Goal: Information Seeking & Learning: Learn about a topic

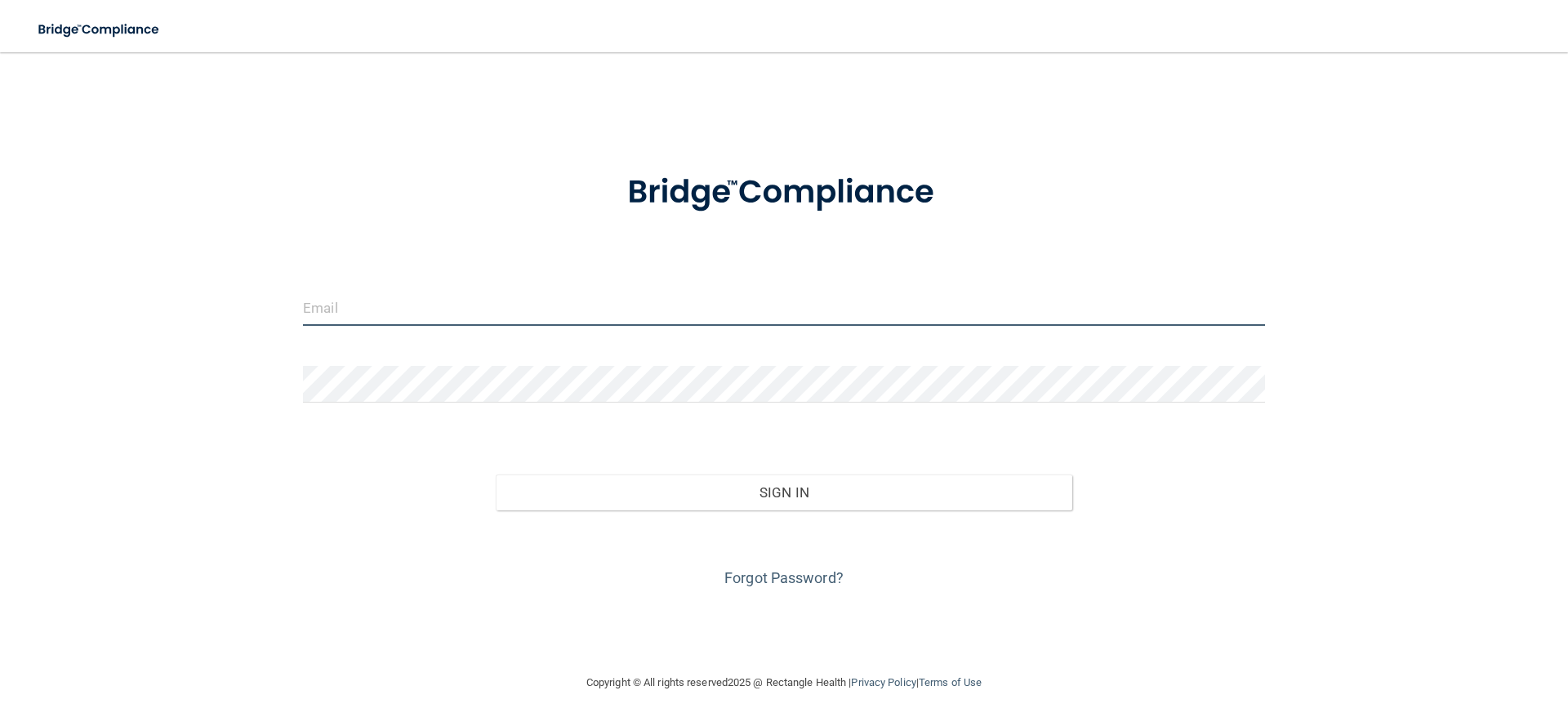
type input "[EMAIL_ADDRESS][DOMAIN_NAME]"
drag, startPoint x: 717, startPoint y: 312, endPoint x: 0, endPoint y: 244, distance: 720.2
click at [0, 244] on main "[EMAIL_ADDRESS][DOMAIN_NAME] Invalid email/password. You don't have permission …" at bounding box center [784, 389] width 1568 height 674
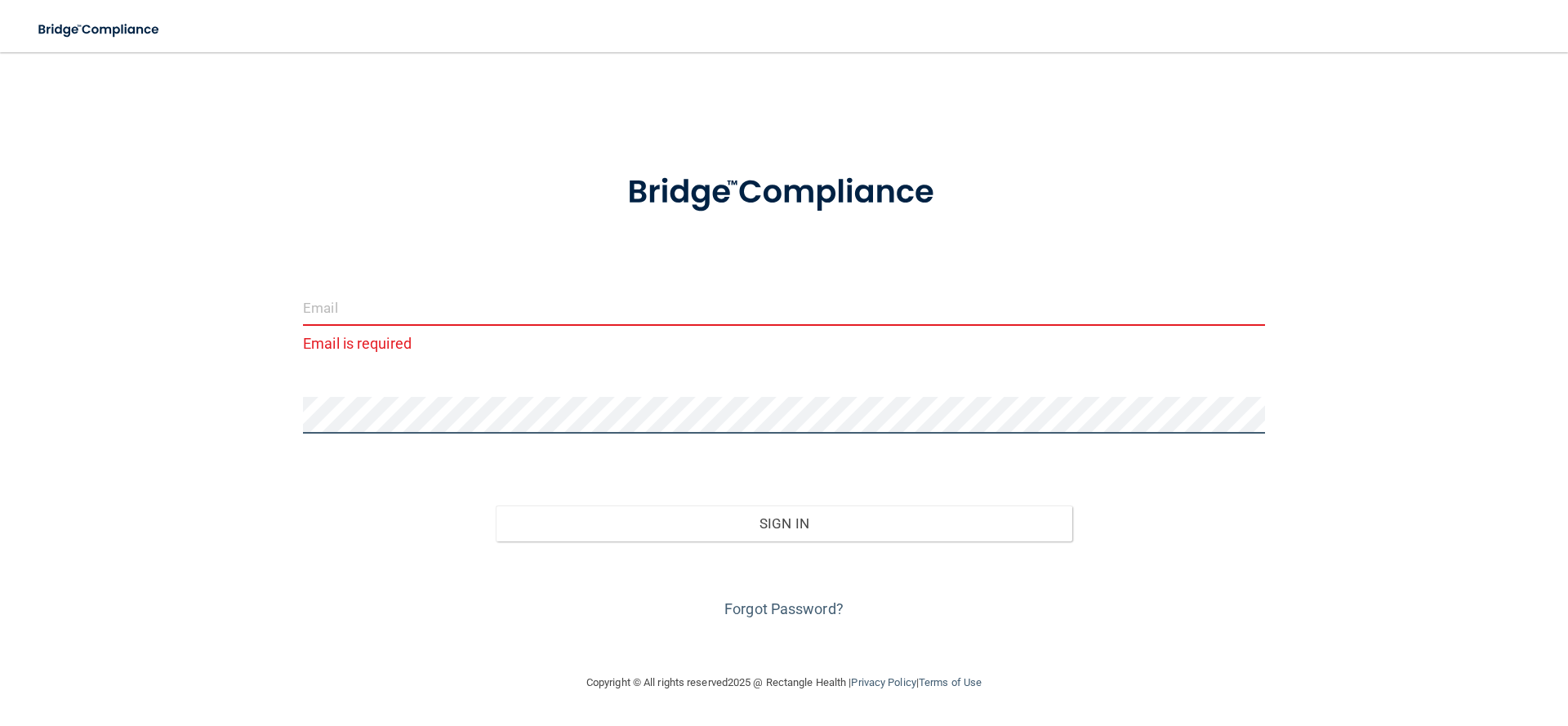
click at [156, 379] on div "Email is required Invalid email/password. You don't have permission to access t…" at bounding box center [783, 362] width 1503 height 588
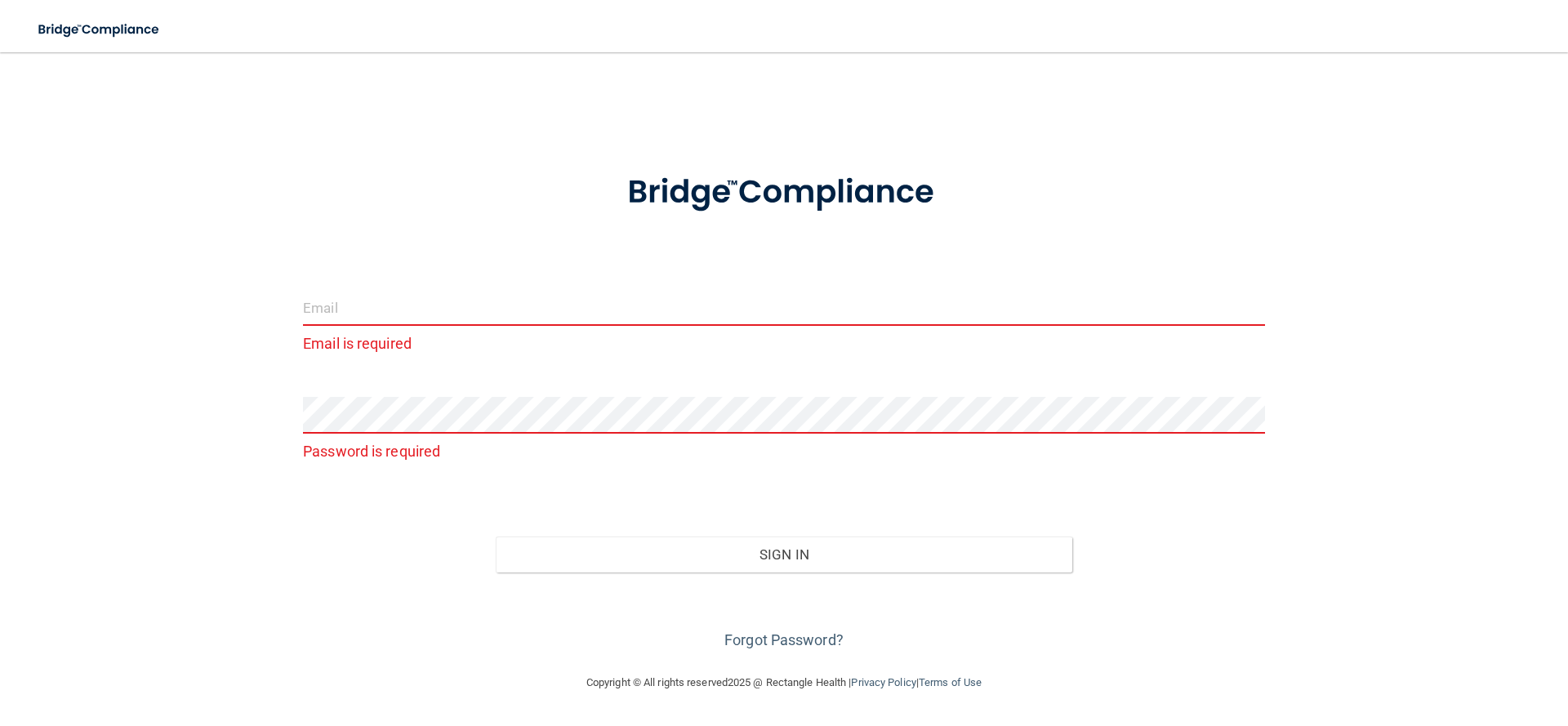
click at [455, 318] on input "email" at bounding box center [784, 307] width 962 height 36
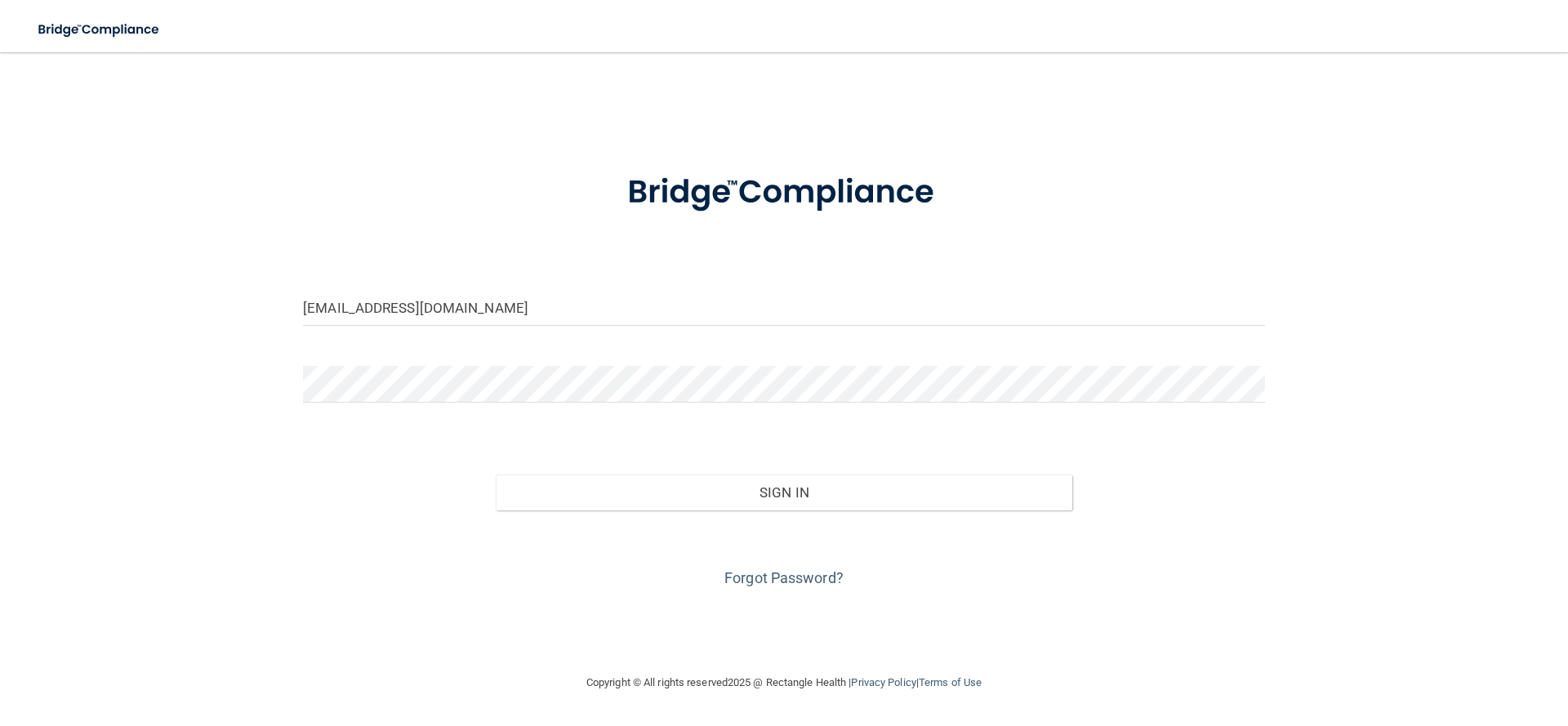
click at [225, 511] on div "[EMAIL_ADDRESS][DOMAIN_NAME] Invalid email/password. You don't have permission …" at bounding box center [783, 362] width 1503 height 588
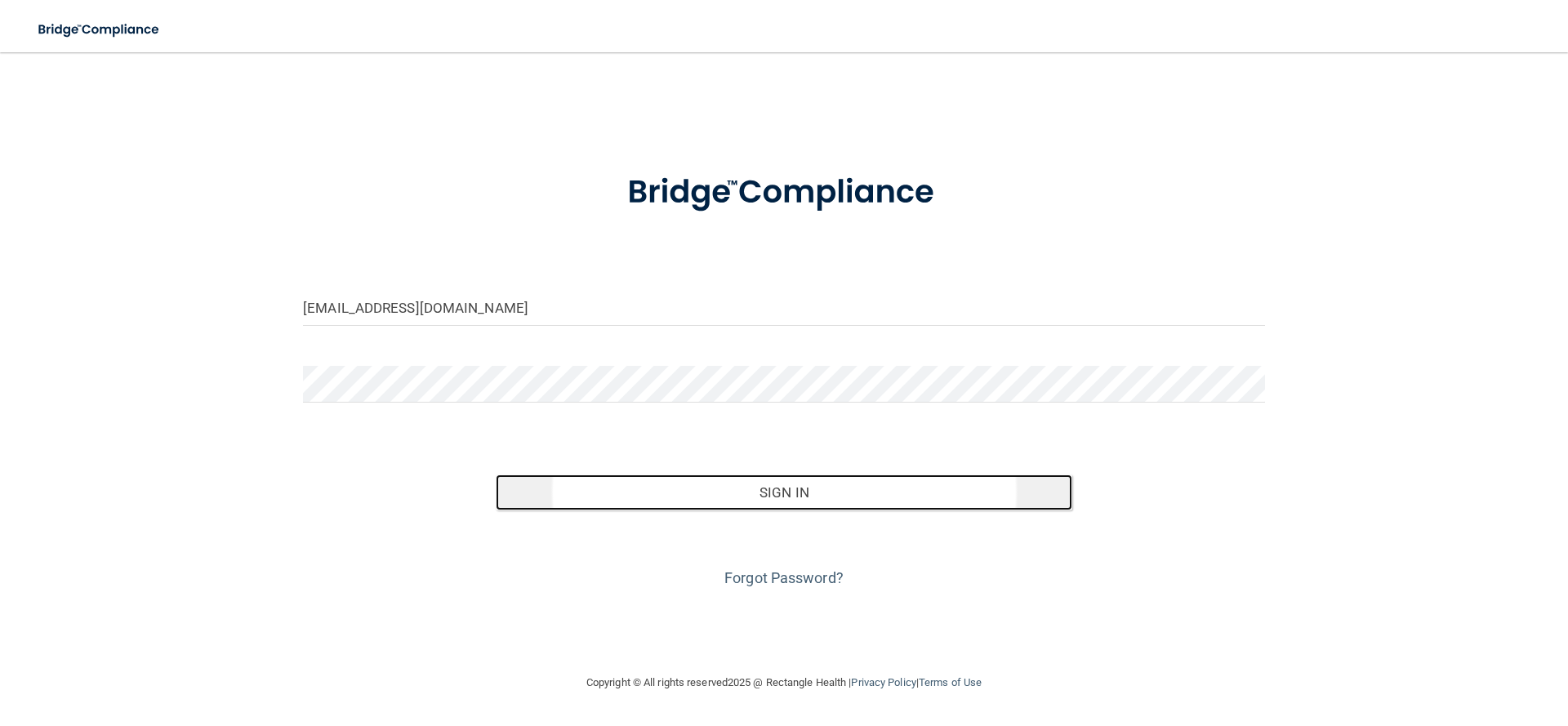
click at [798, 486] on button "Sign In" at bounding box center [784, 492] width 578 height 36
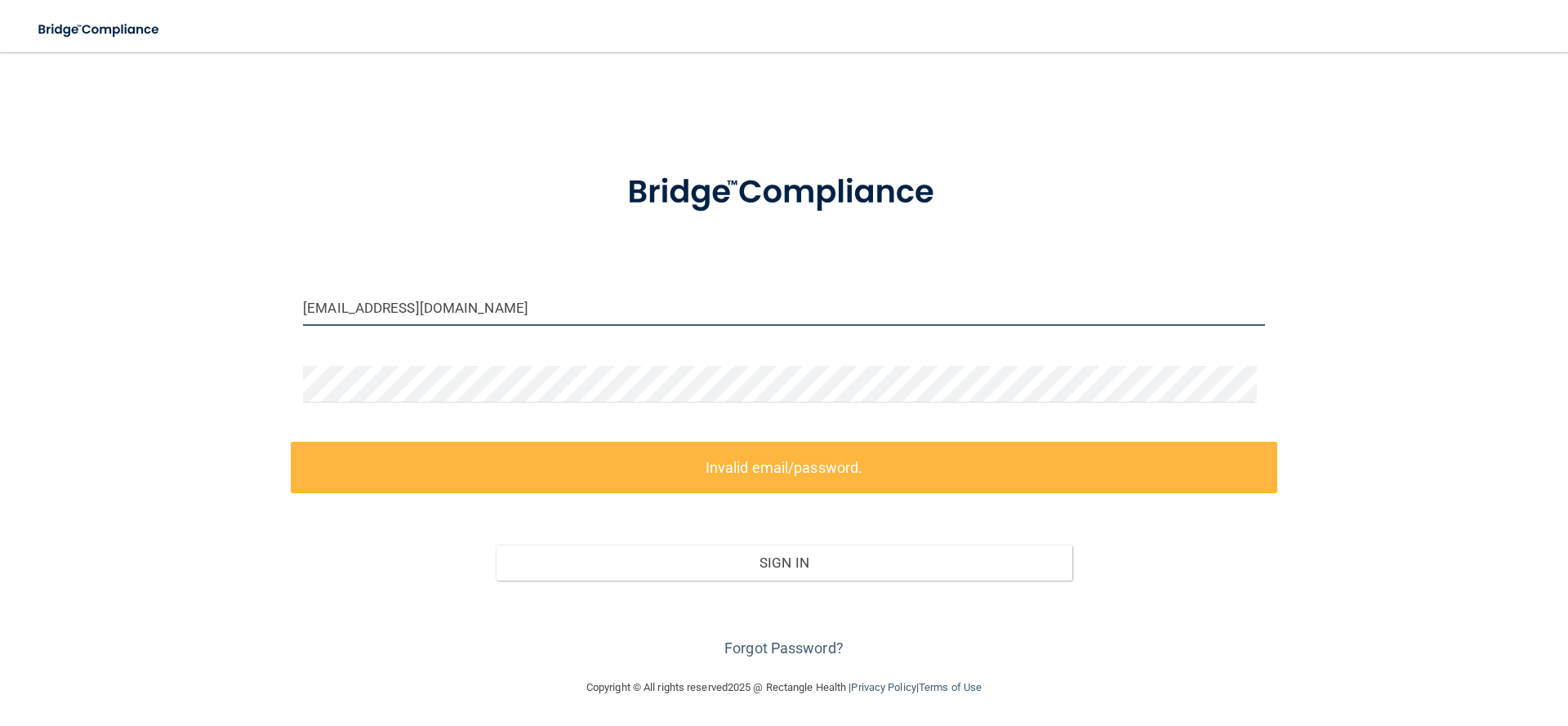
click at [410, 307] on input "[EMAIL_ADDRESS][DOMAIN_NAME]" at bounding box center [784, 307] width 962 height 36
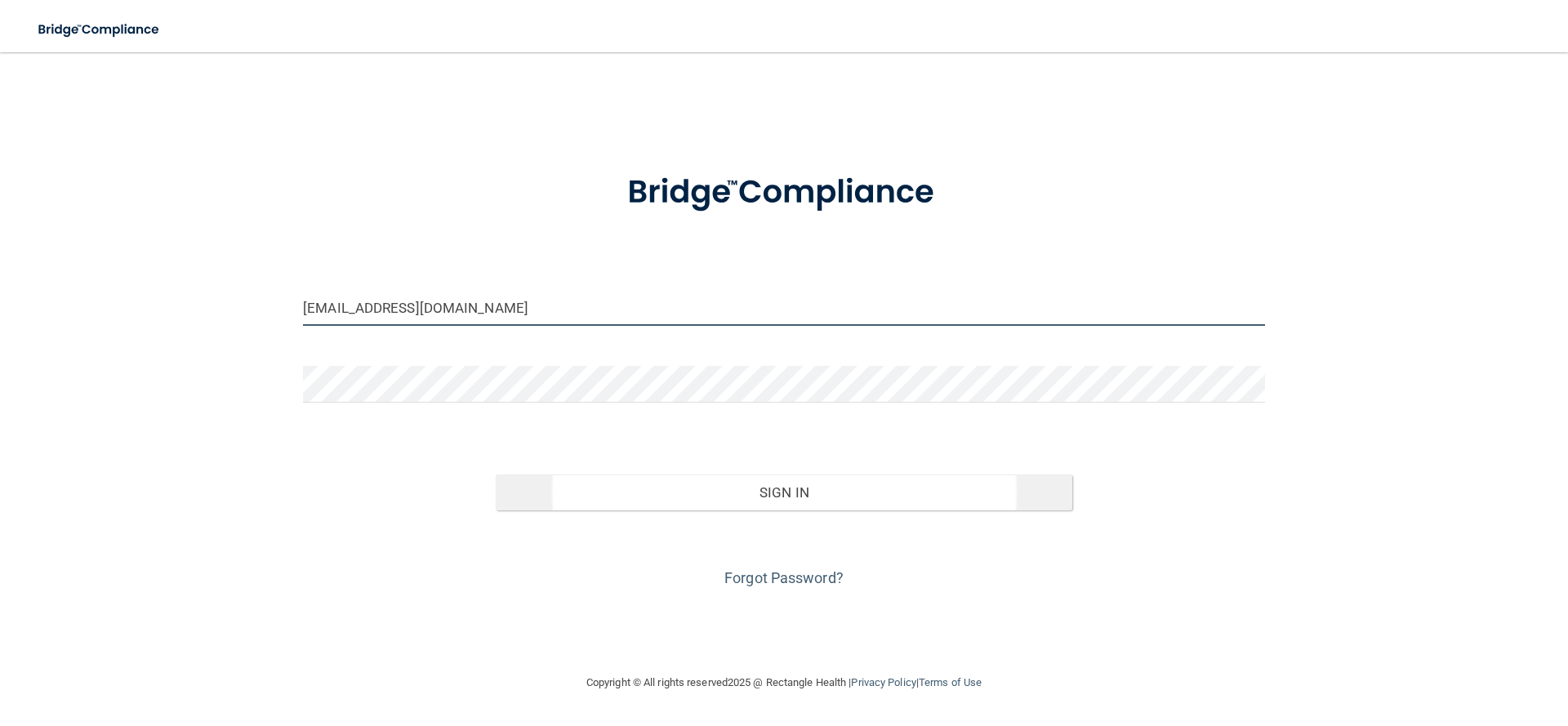
type input "[EMAIL_ADDRESS][DOMAIN_NAME]"
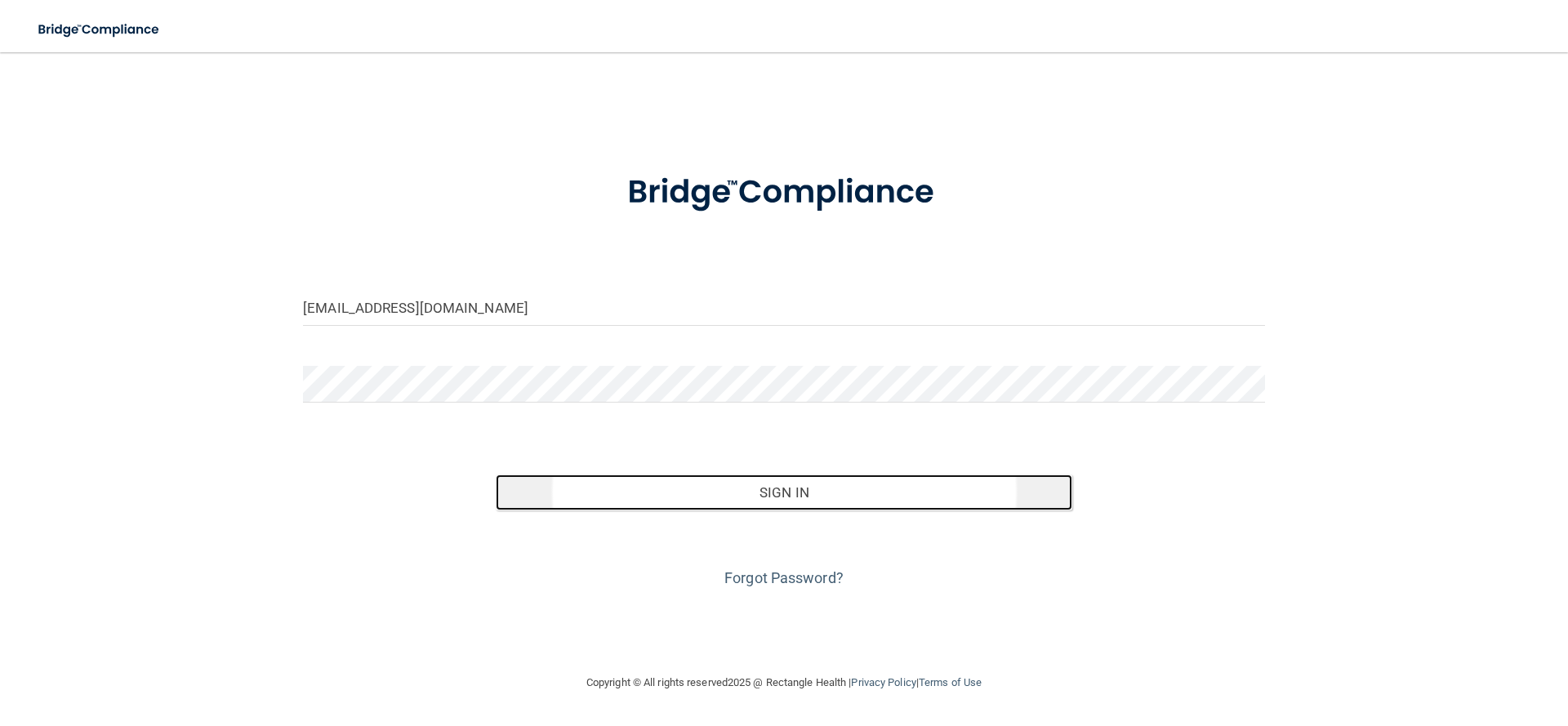
click at [787, 487] on button "Sign In" at bounding box center [784, 492] width 578 height 36
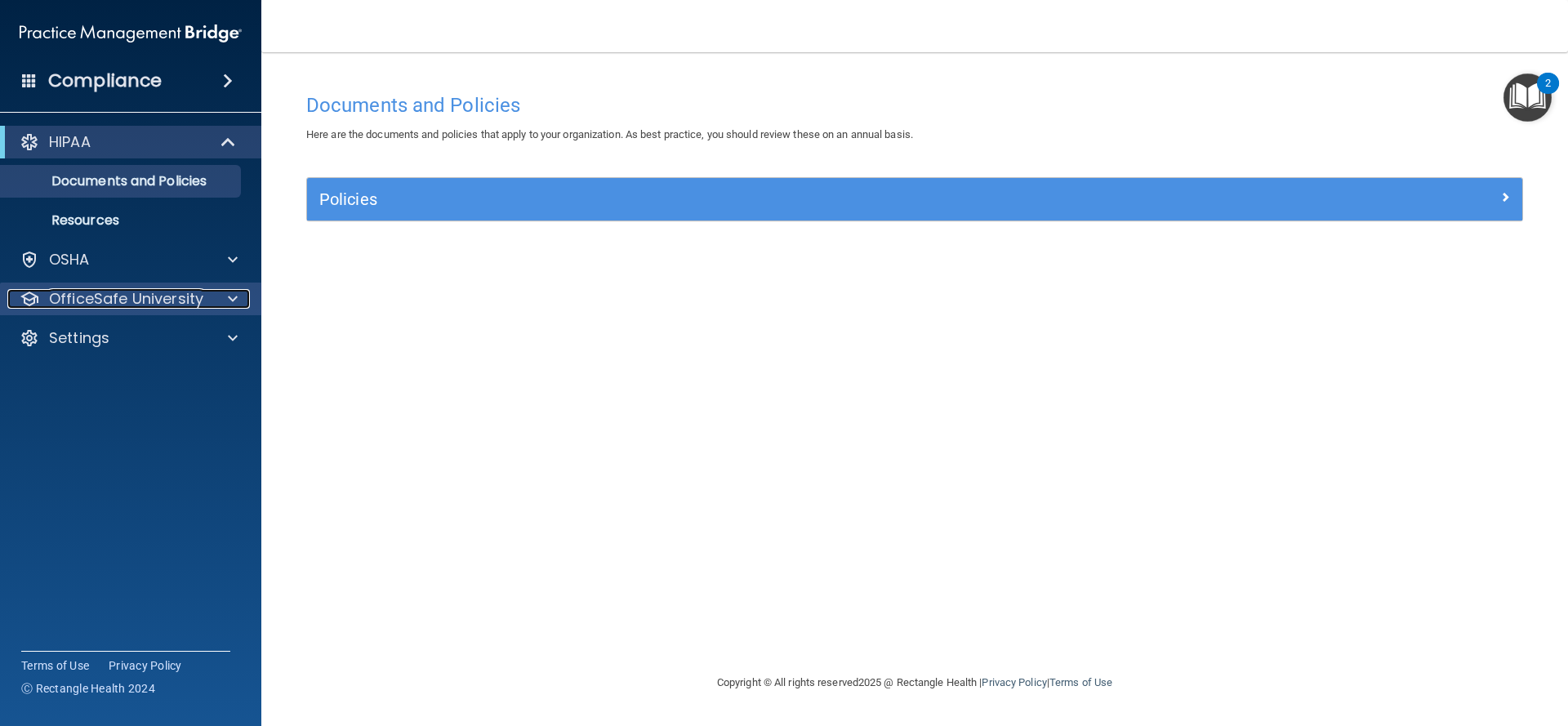
click at [115, 297] on p "OfficeSafe University" at bounding box center [126, 299] width 154 height 20
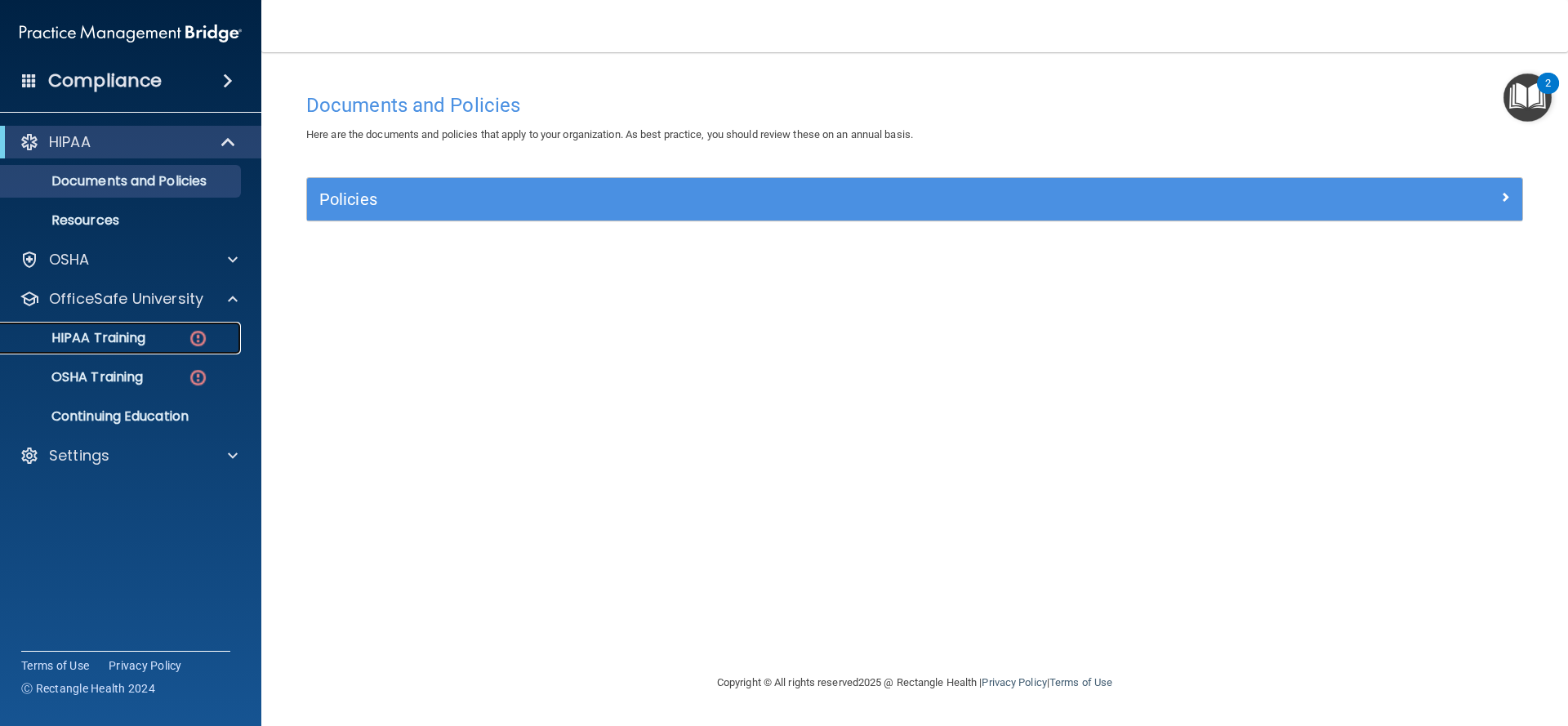
click at [117, 346] on p "HIPAA Training" at bounding box center [78, 338] width 135 height 17
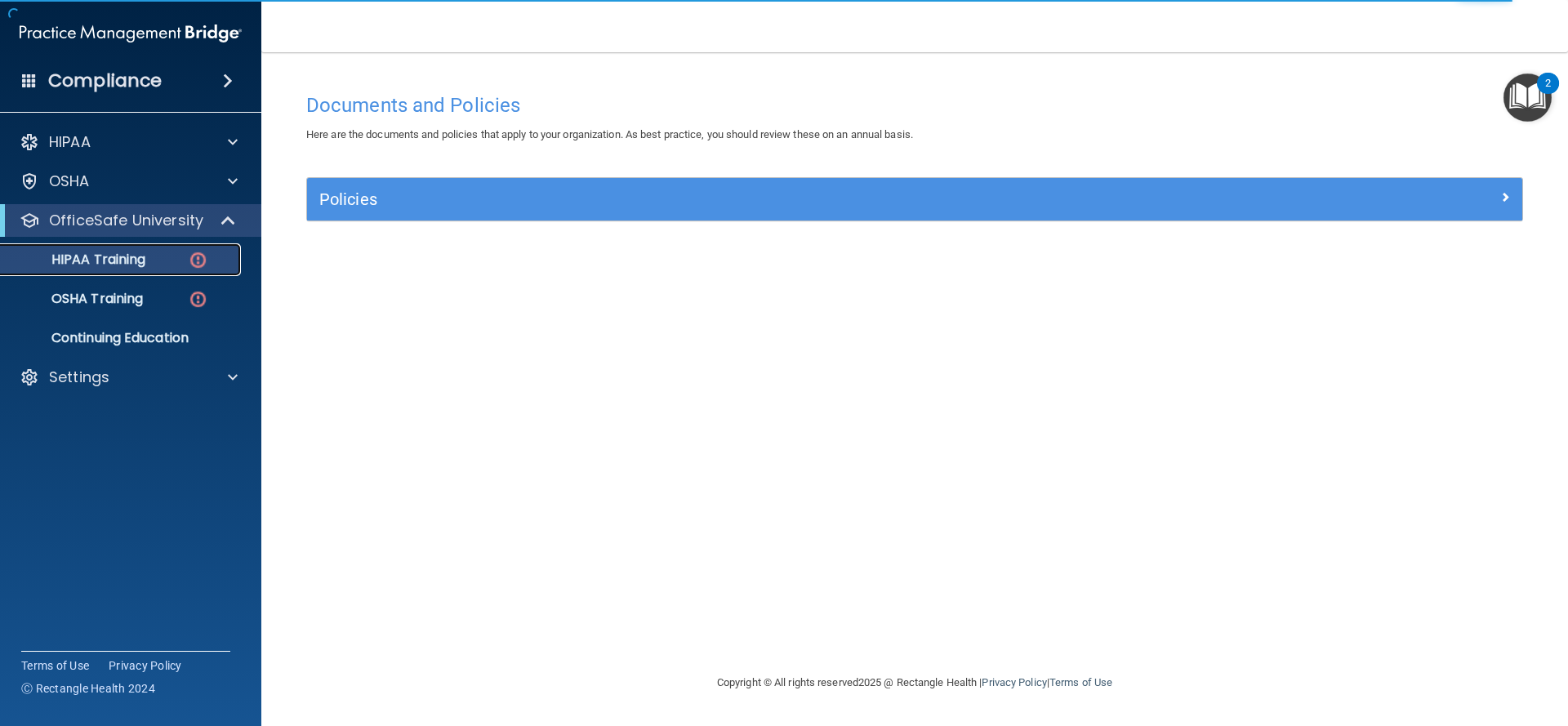
click at [114, 259] on p "HIPAA Training" at bounding box center [78, 260] width 135 height 17
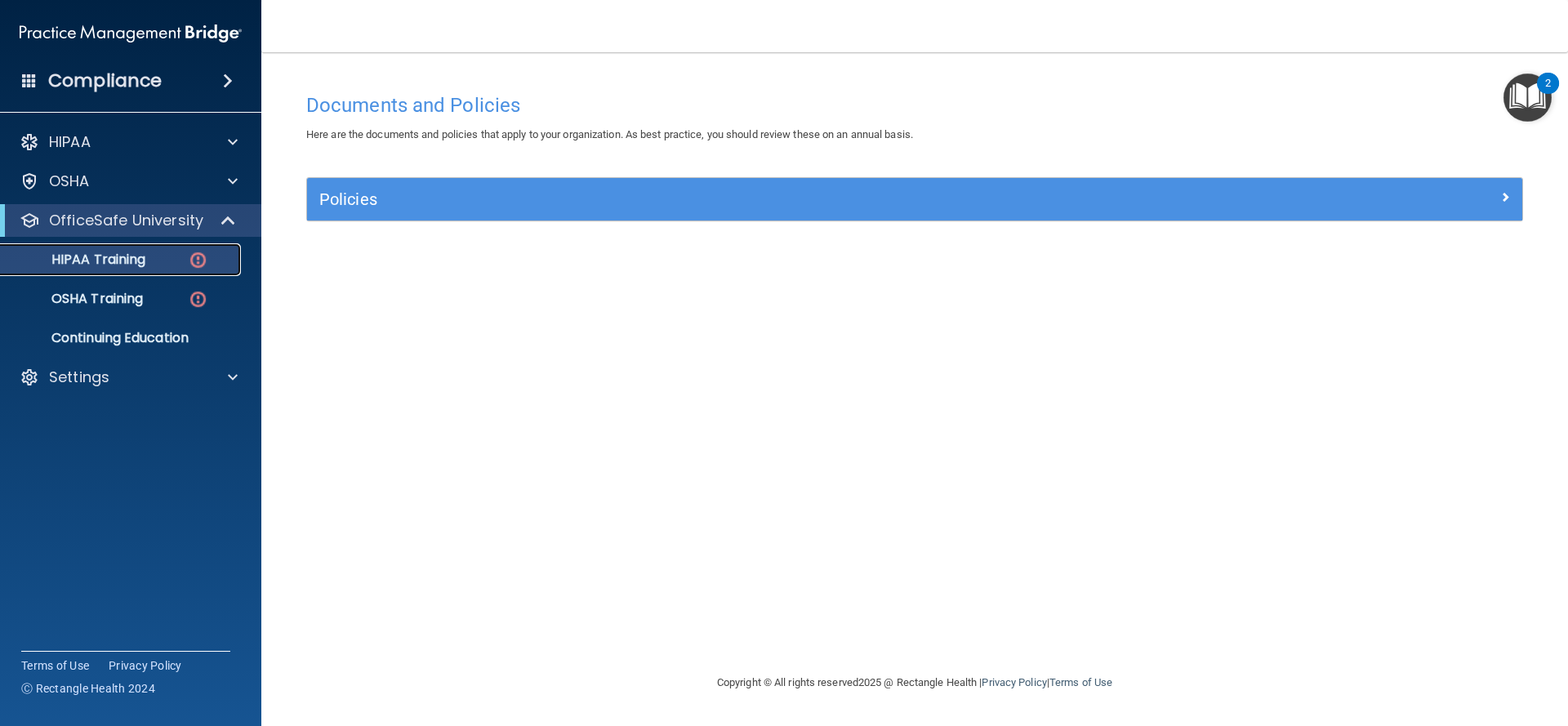
click at [201, 265] on img at bounding box center [198, 260] width 21 height 21
